Goal: Navigation & Orientation: Find specific page/section

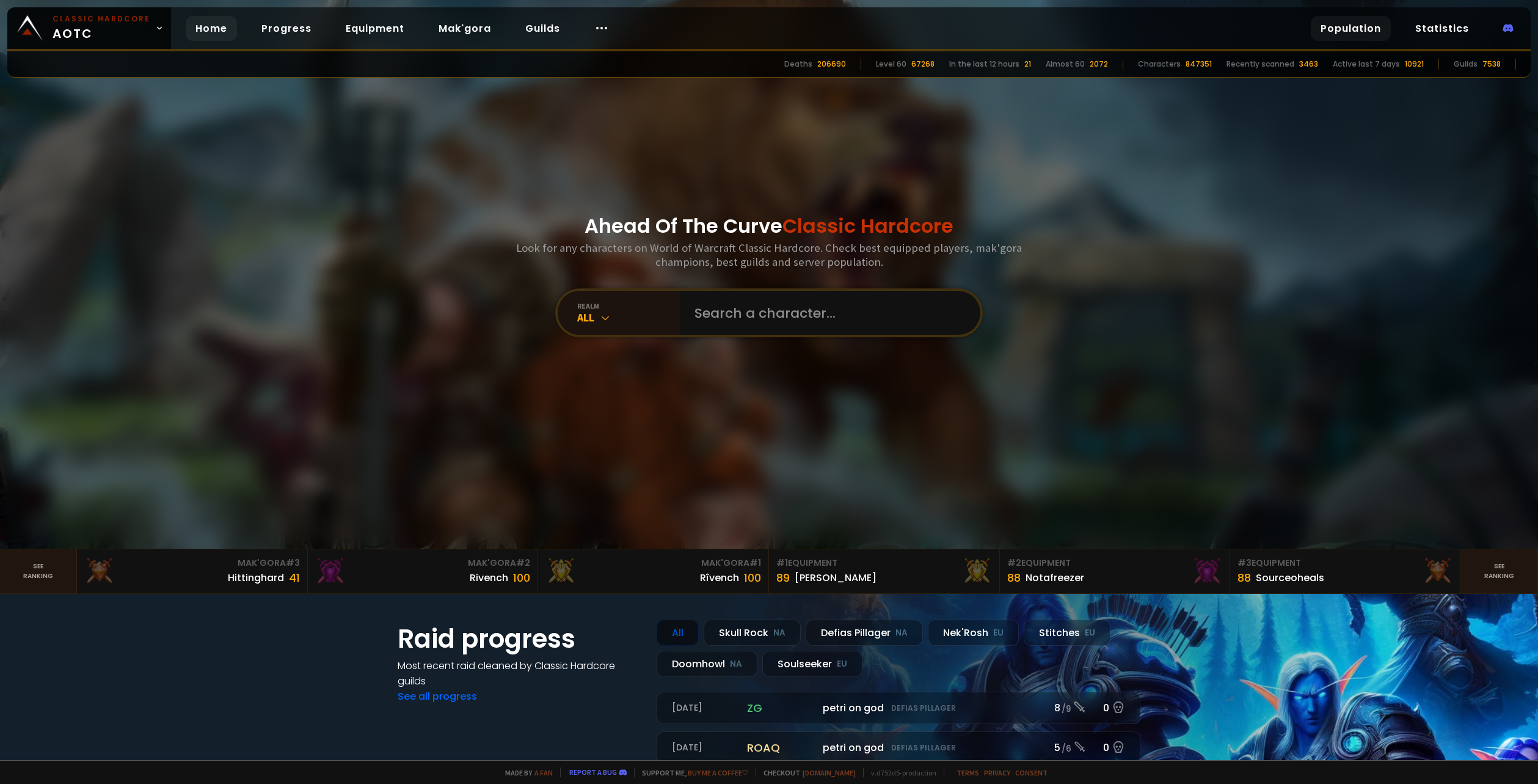
click at [1357, 23] on link "Population" at bounding box center [1351, 29] width 80 height 25
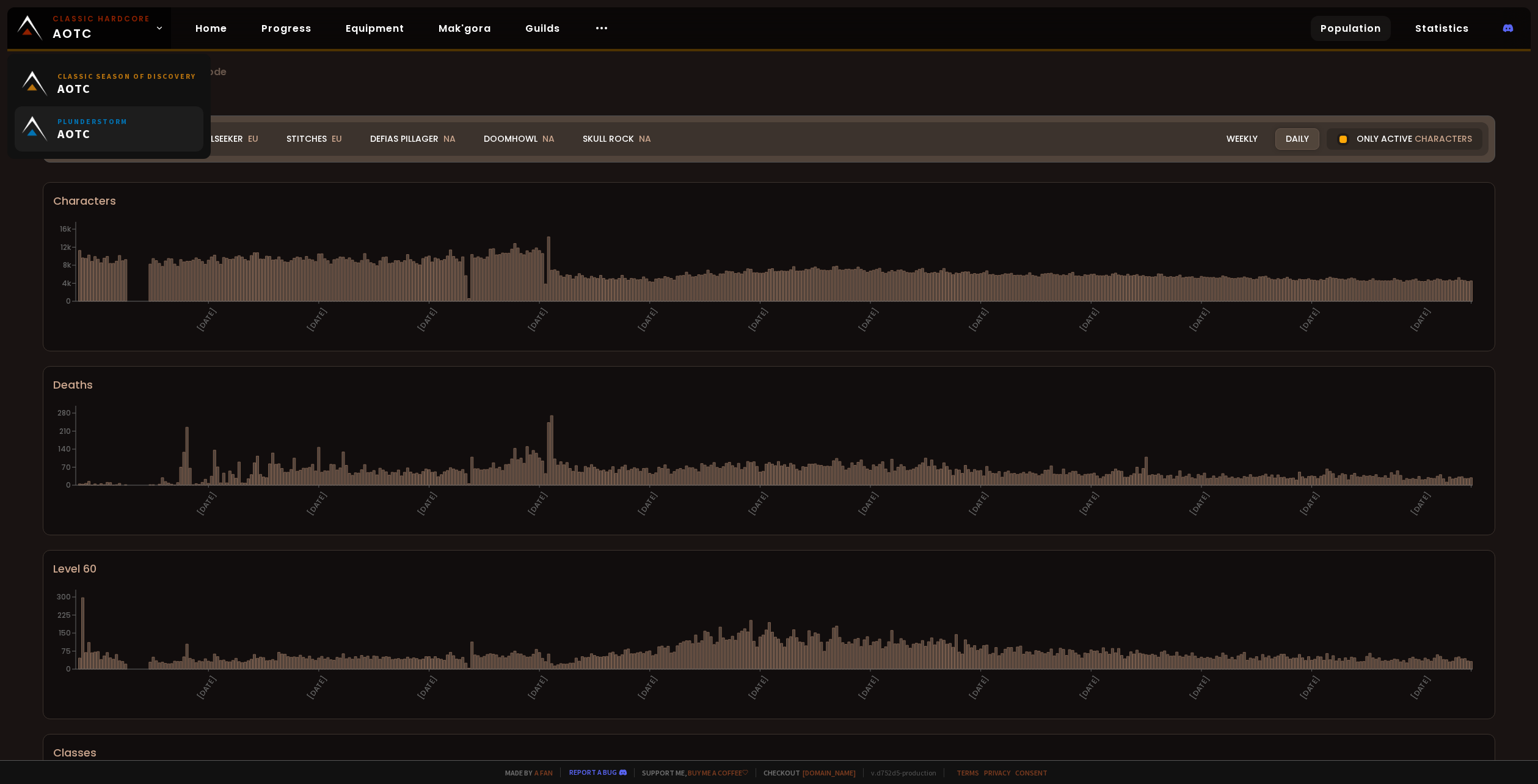
click at [90, 136] on span "AOTC" at bounding box center [92, 133] width 71 height 15
click at [221, 32] on link "Home" at bounding box center [211, 29] width 52 height 25
